Goal: Task Accomplishment & Management: Manage account settings

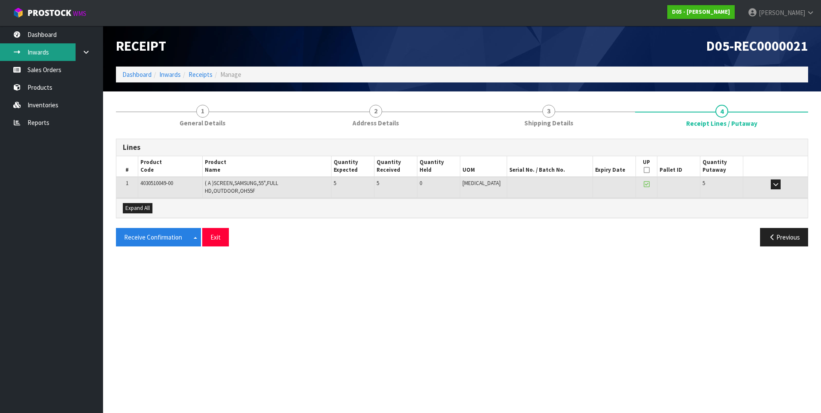
click at [47, 54] on link "Inwards" at bounding box center [51, 52] width 103 height 18
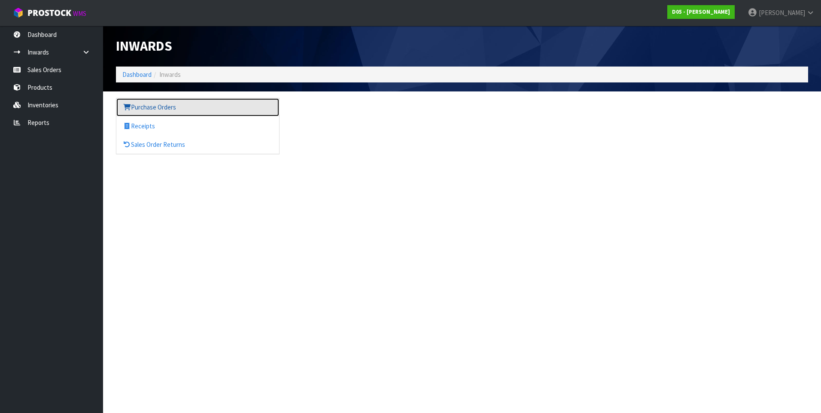
click at [143, 107] on link "Purchase Orders" at bounding box center [197, 107] width 163 height 18
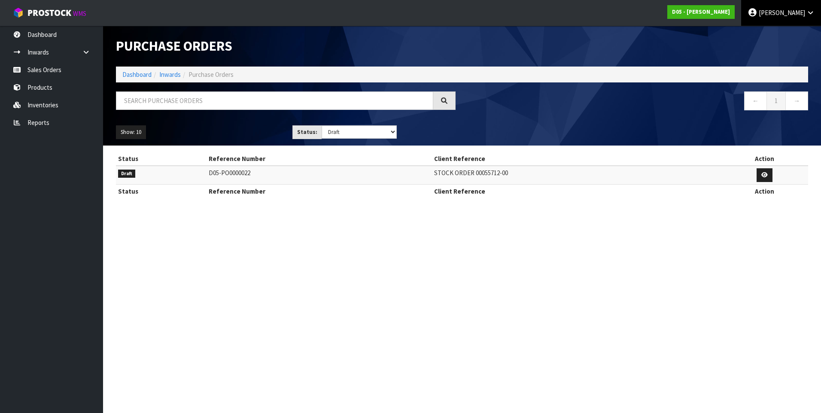
click at [792, 10] on span "[PERSON_NAME]" at bounding box center [782, 13] width 46 height 8
click at [772, 34] on link "Logout" at bounding box center [787, 34] width 68 height 12
